Goal: Navigation & Orientation: Find specific page/section

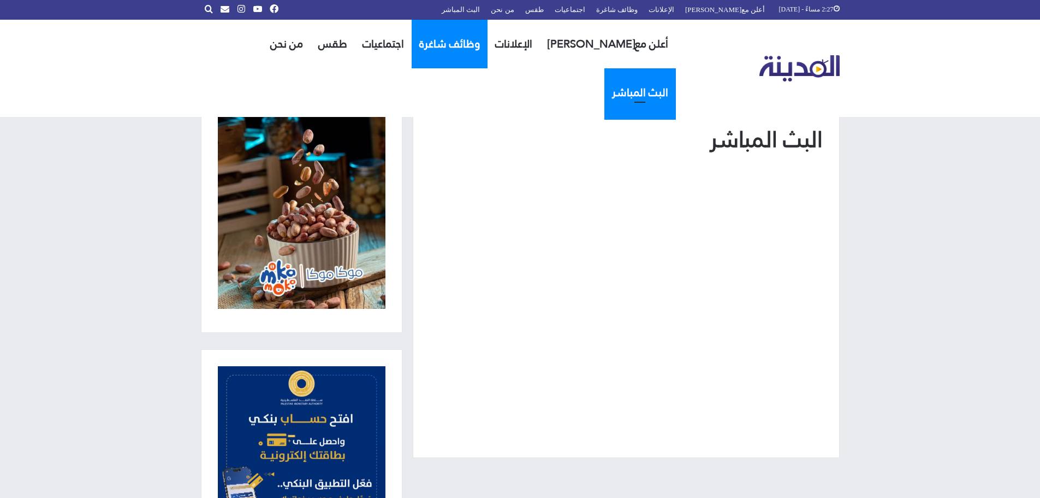
click at [464, 45] on link "وظائف شاغرة" at bounding box center [450, 44] width 76 height 49
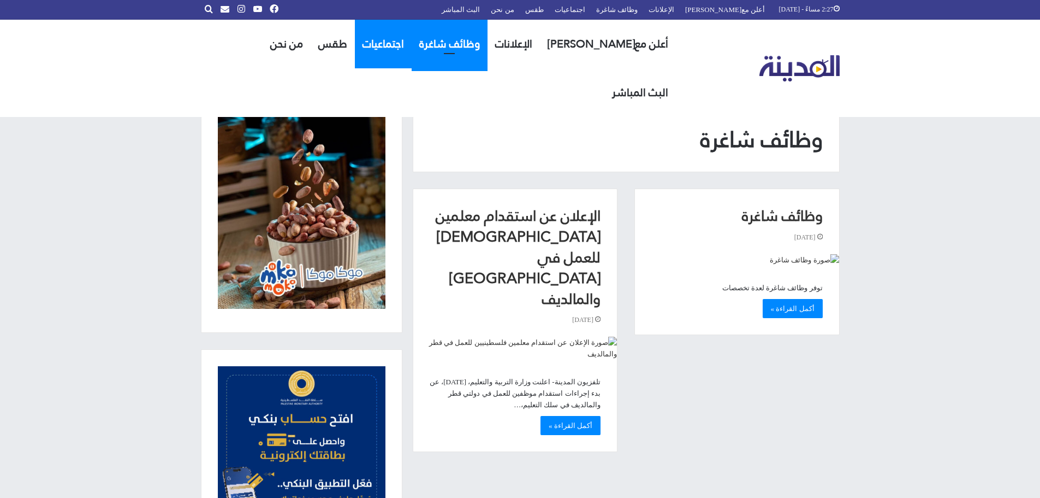
click at [399, 43] on link "اجتماعيات" at bounding box center [383, 44] width 57 height 49
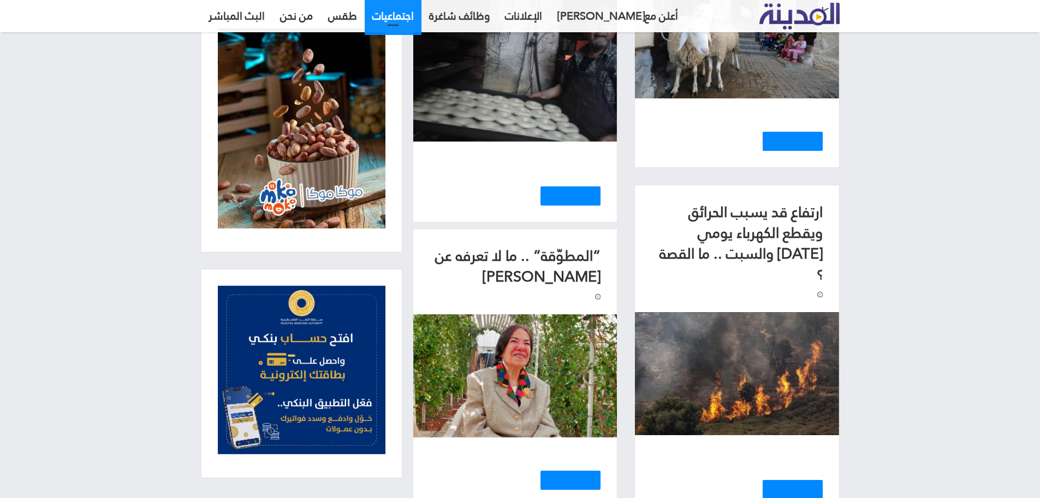
scroll to position [328, 0]
